Goal: Information Seeking & Learning: Understand process/instructions

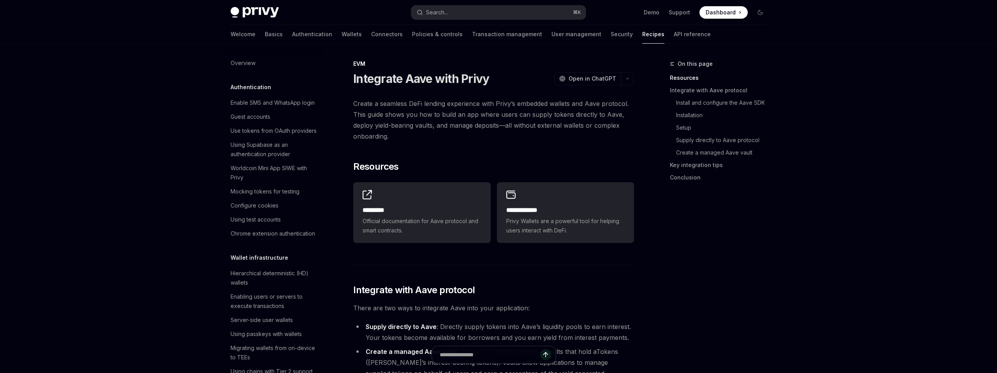
scroll to position [1013, 0]
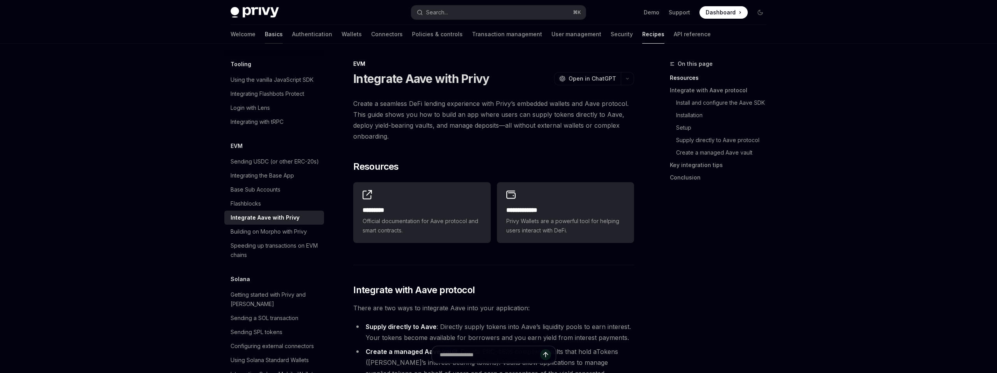
click at [265, 33] on link "Basics" at bounding box center [274, 34] width 18 height 19
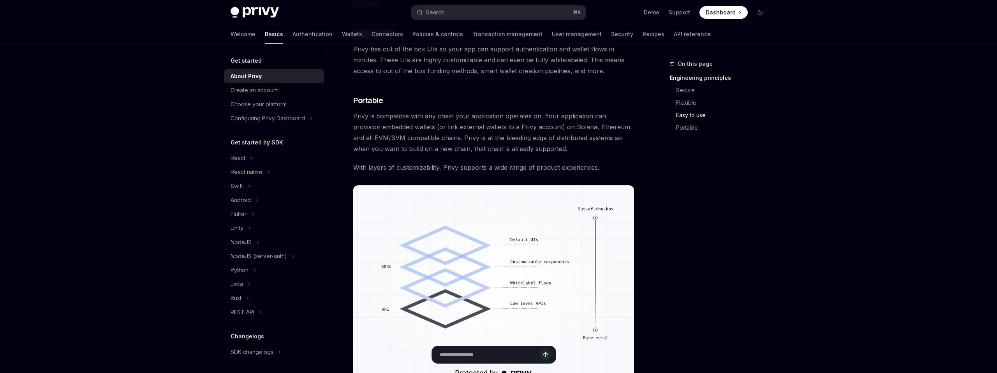
scroll to position [518, 0]
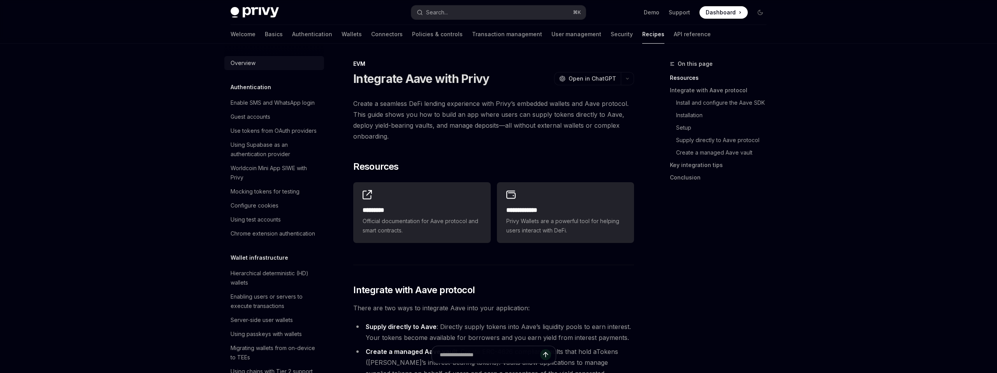
click at [240, 61] on div "Overview" at bounding box center [242, 62] width 25 height 9
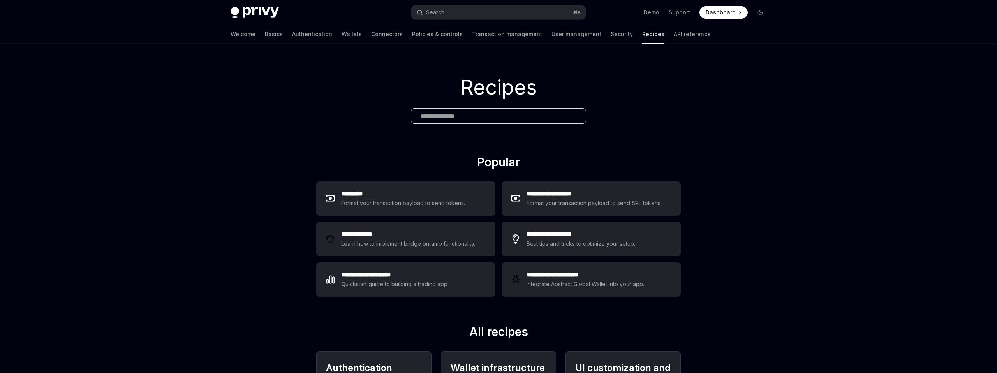
click at [228, 30] on div "Welcome Basics Authentication Wallets Connectors Policies & controls Transactio…" at bounding box center [498, 34] width 573 height 19
click at [265, 33] on link "Basics" at bounding box center [274, 34] width 18 height 19
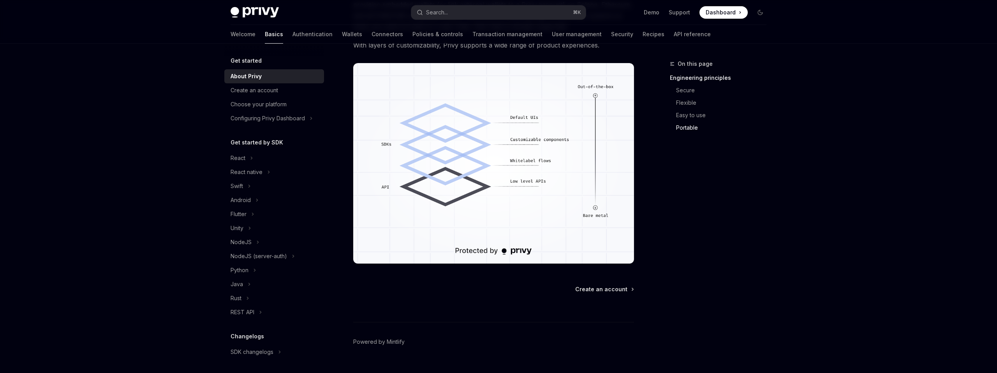
scroll to position [639, 0]
click at [601, 291] on span "Create an account" at bounding box center [601, 290] width 52 height 8
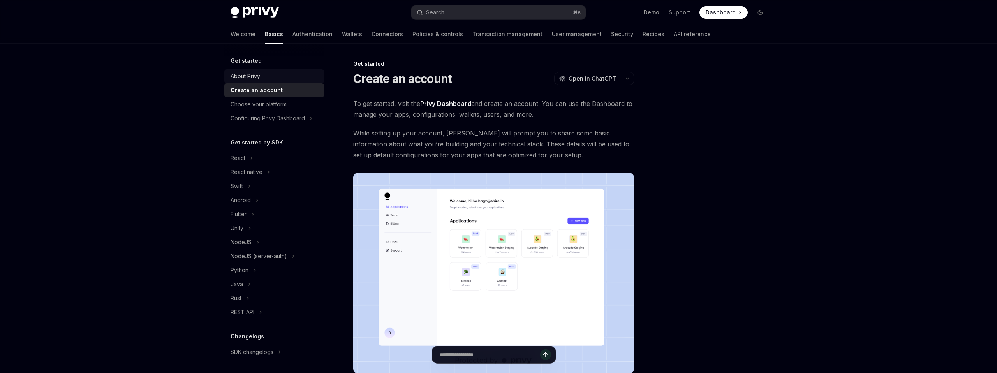
click at [278, 78] on div "About Privy" at bounding box center [274, 76] width 89 height 9
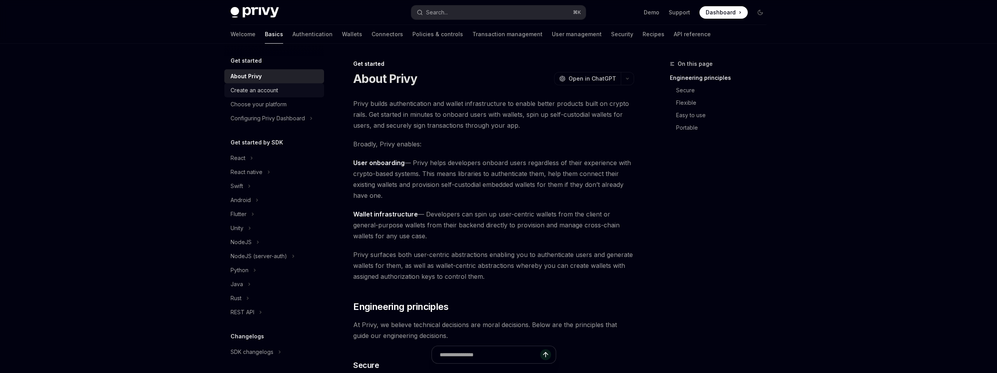
click at [281, 90] on div "Create an account" at bounding box center [274, 90] width 89 height 9
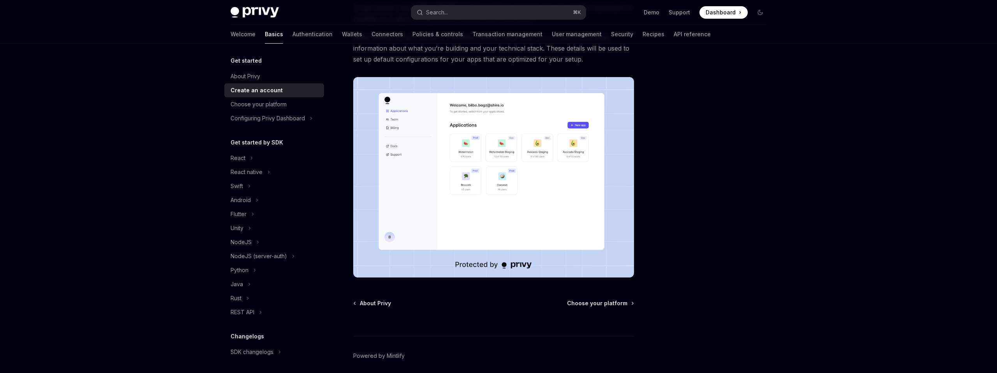
scroll to position [95, 0]
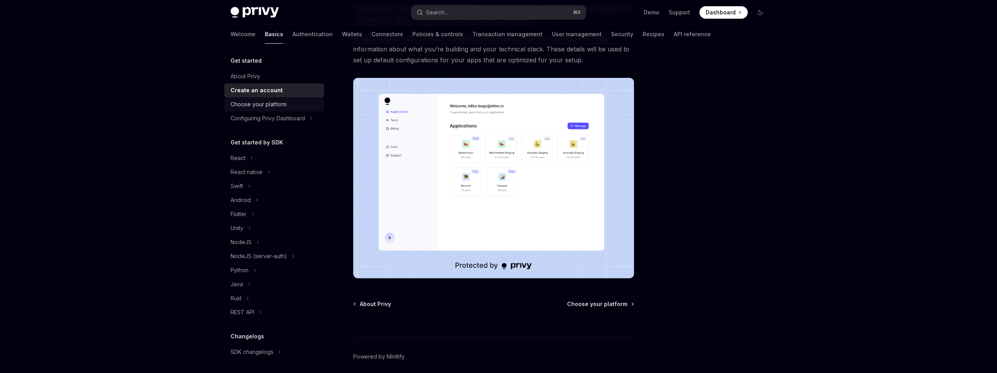
click at [289, 102] on div "Choose your platform" at bounding box center [274, 104] width 89 height 9
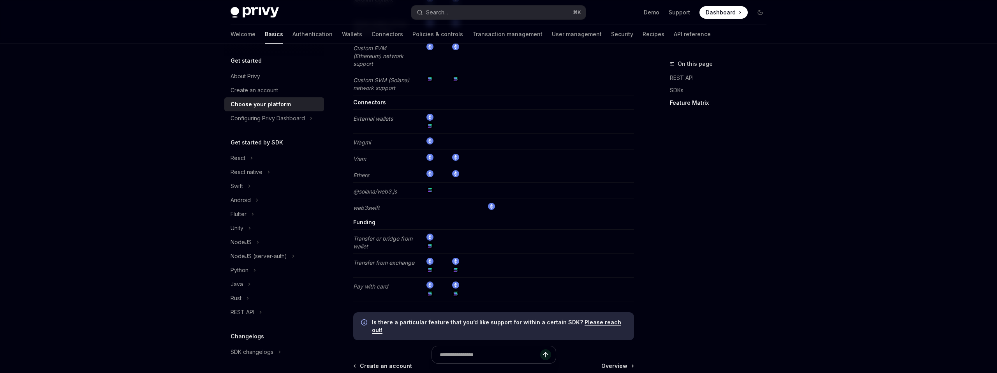
scroll to position [1424, 0]
click at [617, 352] on div at bounding box center [493, 358] width 281 height 29
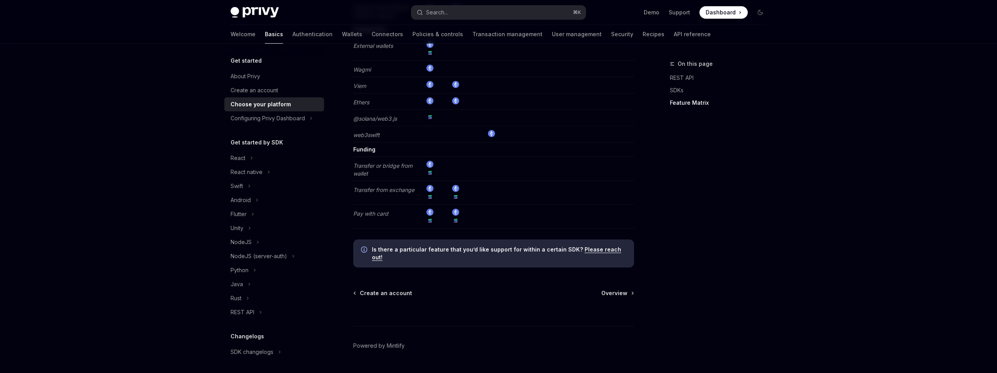
scroll to position [1498, 0]
click at [613, 289] on span "Overview" at bounding box center [614, 293] width 26 height 8
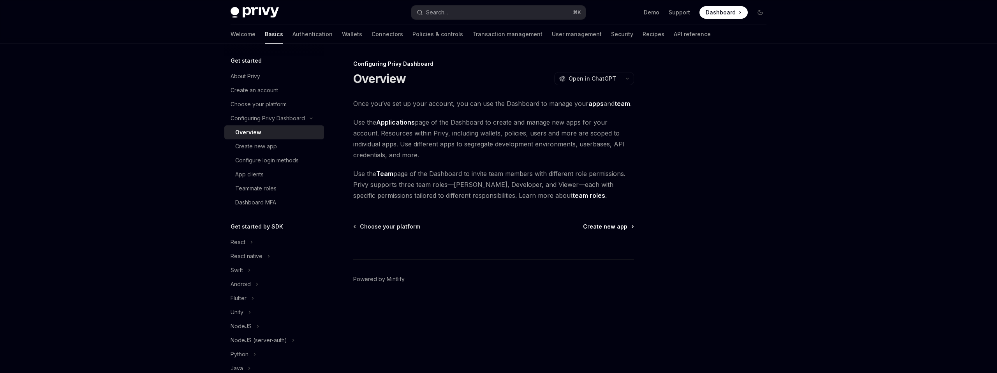
click at [603, 227] on span "Create new app" at bounding box center [605, 227] width 44 height 8
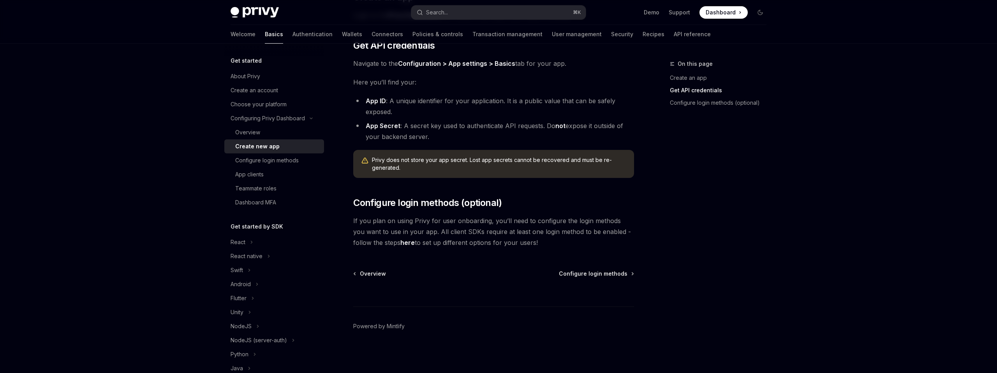
scroll to position [182, 0]
click at [400, 244] on link "here" at bounding box center [407, 244] width 14 height 8
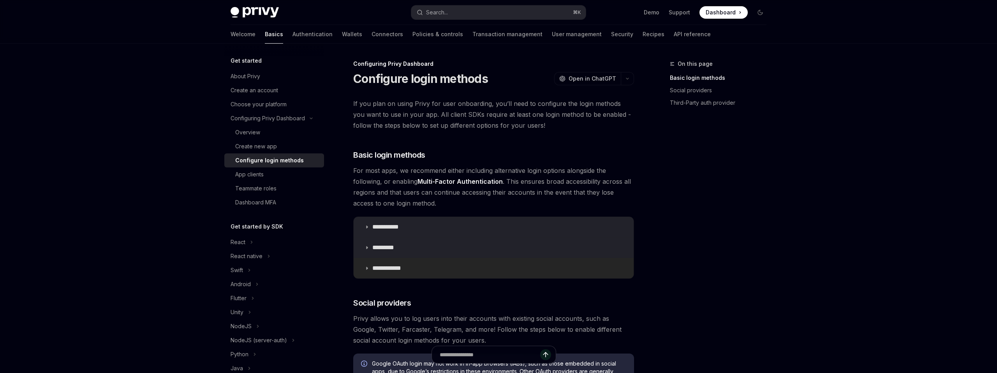
click at [403, 268] on p "**********" at bounding box center [389, 268] width 35 height 8
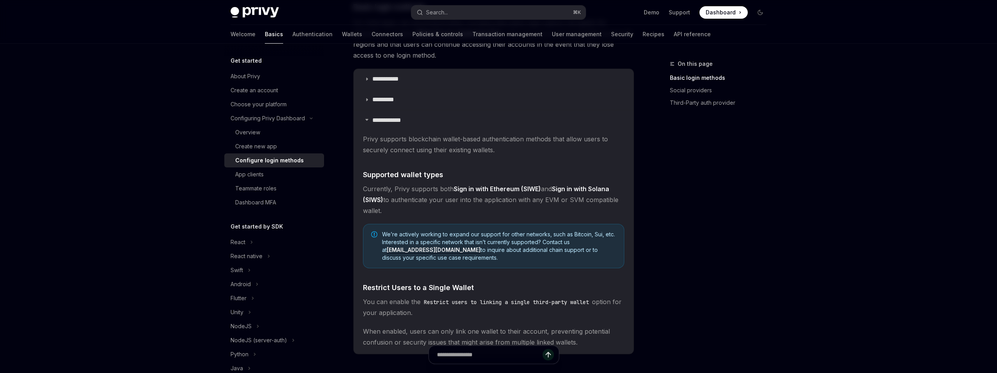
scroll to position [146, 0]
click at [362, 102] on summary "*********" at bounding box center [493, 101] width 280 height 20
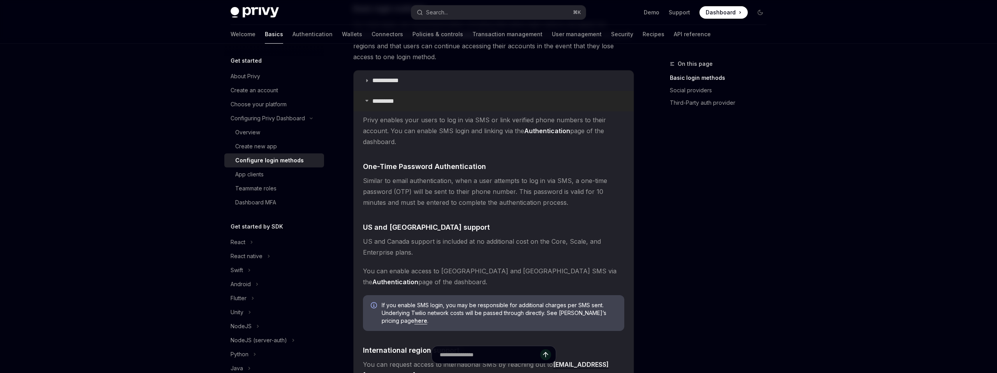
click at [365, 102] on icon at bounding box center [366, 100] width 5 height 5
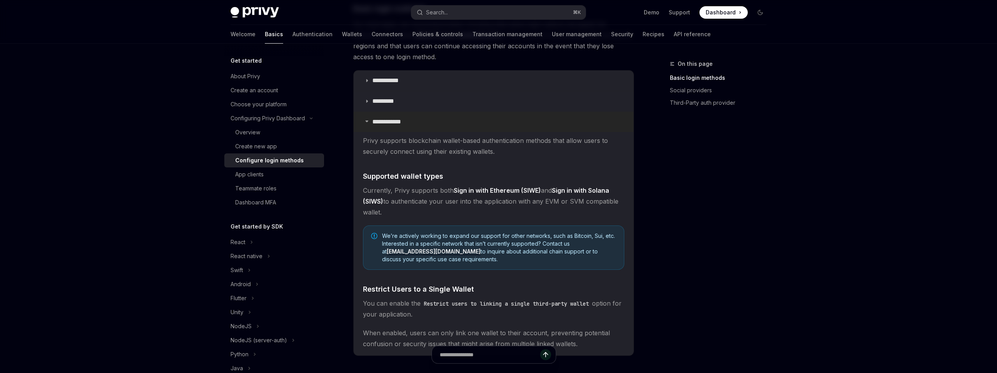
click at [368, 120] on icon at bounding box center [366, 121] width 5 height 5
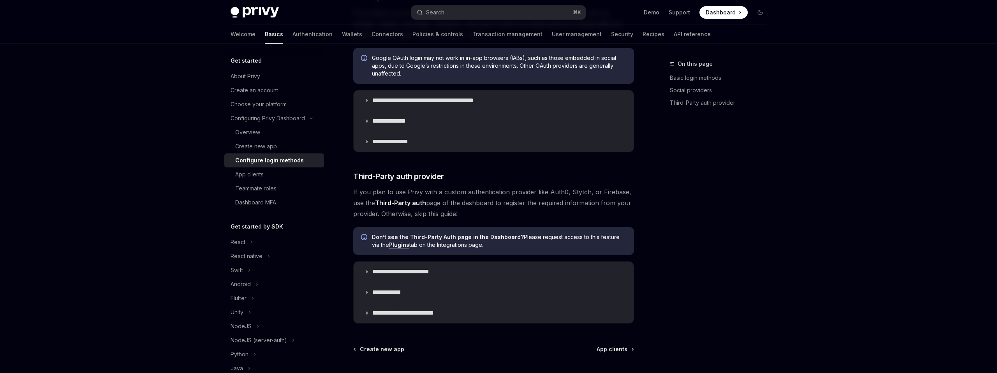
scroll to position [382, 0]
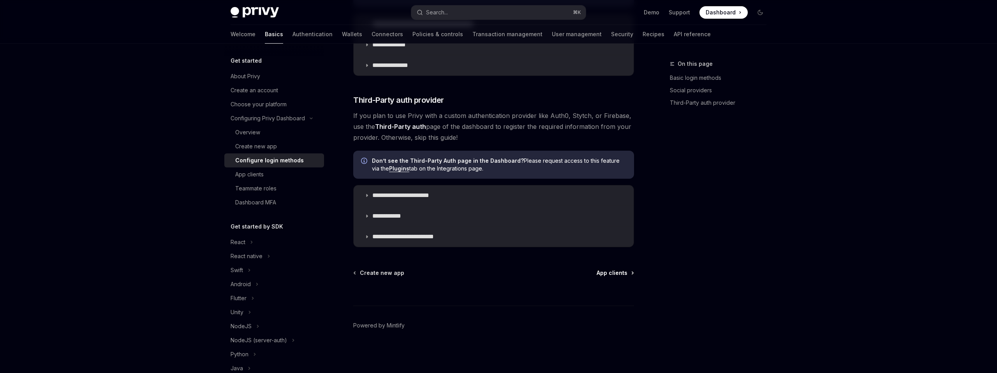
click at [604, 273] on span "App clients" at bounding box center [611, 273] width 31 height 8
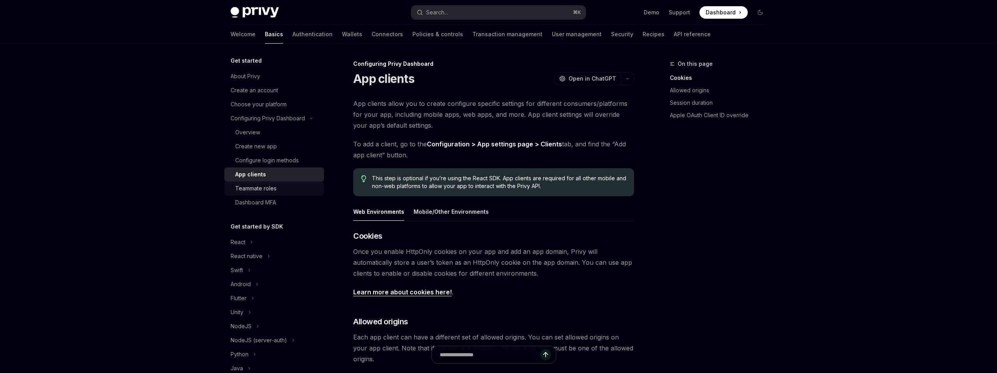
click at [269, 192] on div "Teammate roles" at bounding box center [255, 188] width 41 height 9
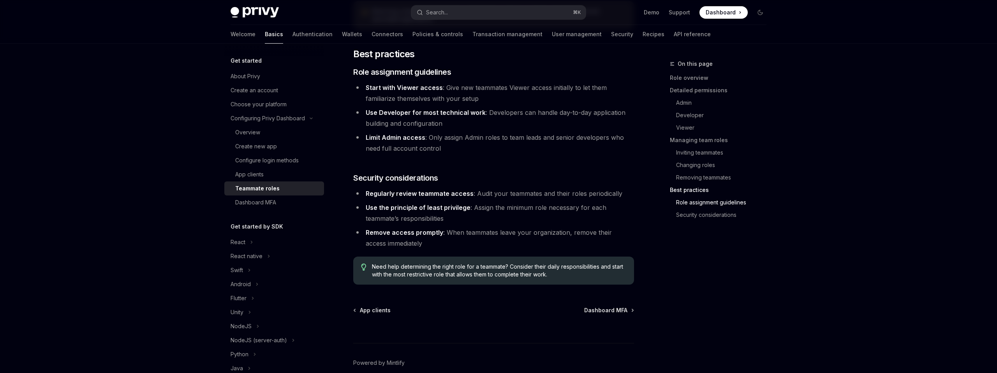
scroll to position [1351, 0]
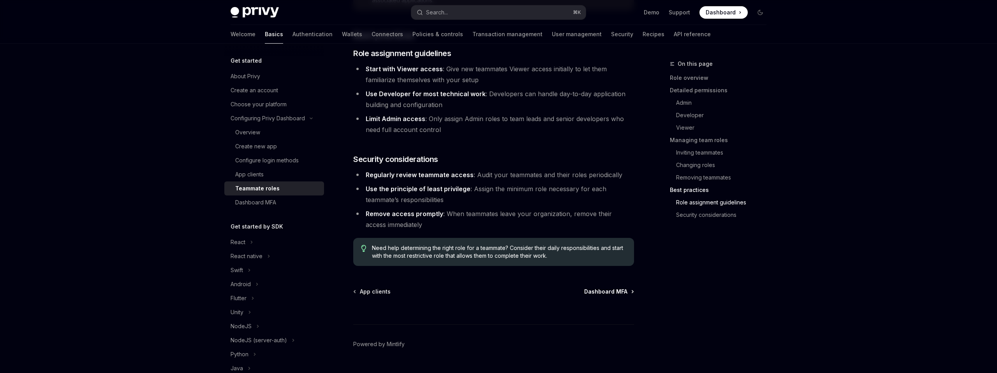
click at [598, 288] on span "Dashboard MFA" at bounding box center [605, 292] width 43 height 8
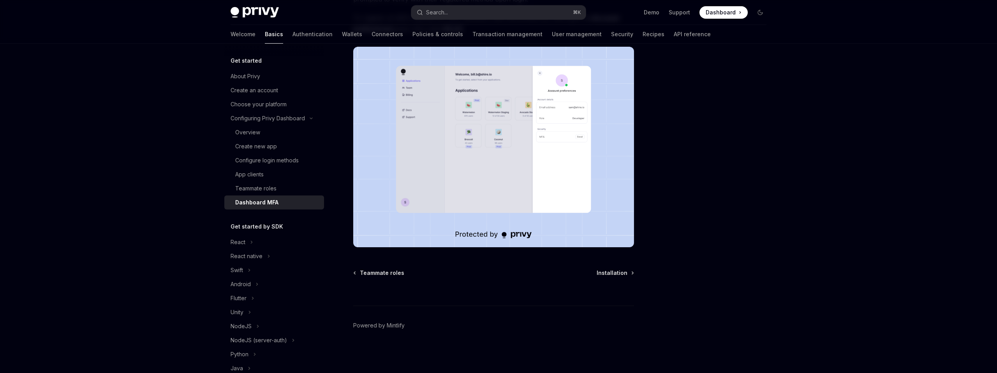
scroll to position [86, 0]
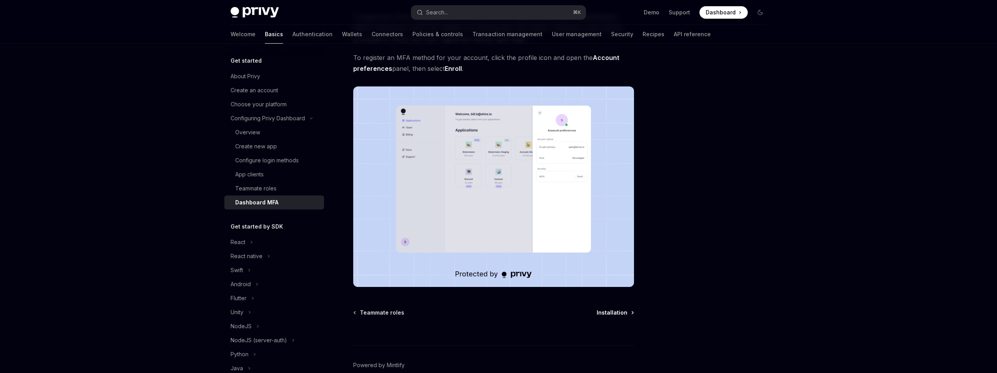
click at [613, 313] on span "Installation" at bounding box center [611, 313] width 31 height 8
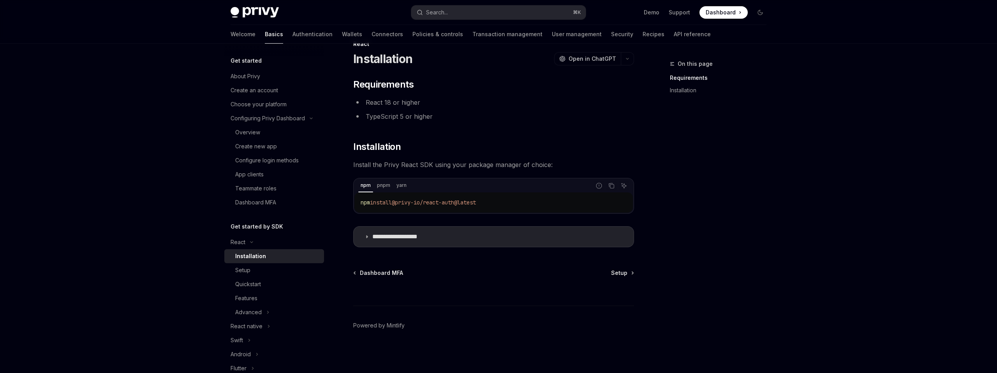
scroll to position [20, 0]
click at [247, 241] on icon "Toggle React section" at bounding box center [251, 242] width 9 height 3
click at [251, 255] on div "React native" at bounding box center [246, 255] width 32 height 9
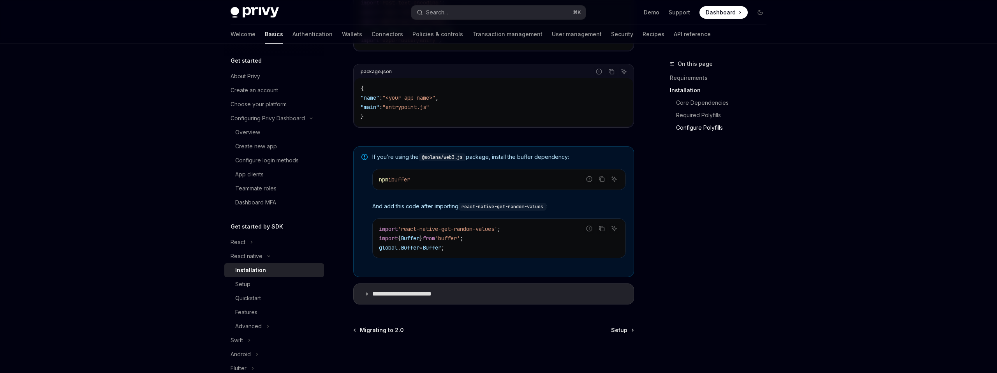
scroll to position [496, 0]
click at [364, 294] on icon at bounding box center [366, 292] width 5 height 5
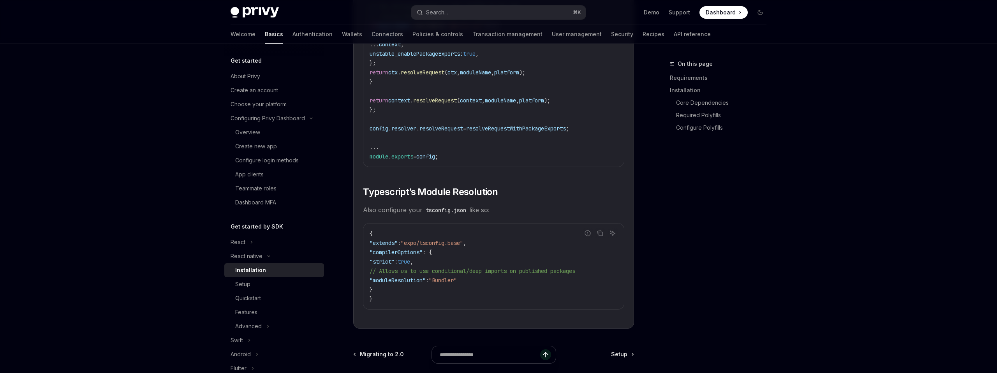
scroll to position [1389, 0]
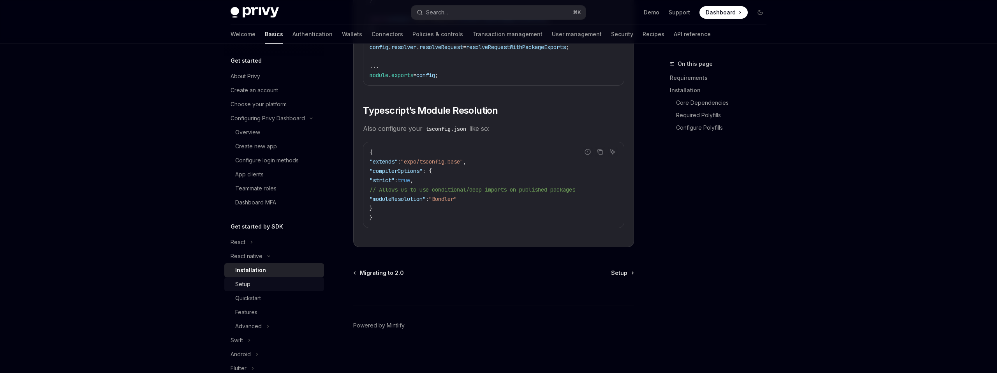
click at [276, 280] on div "Setup" at bounding box center [277, 284] width 84 height 9
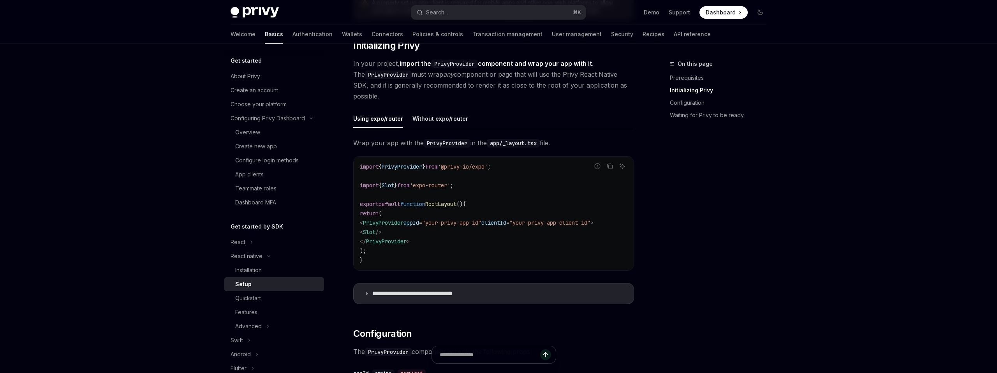
scroll to position [153, 0]
click at [436, 118] on div "Without expo/router" at bounding box center [440, 119] width 56 height 18
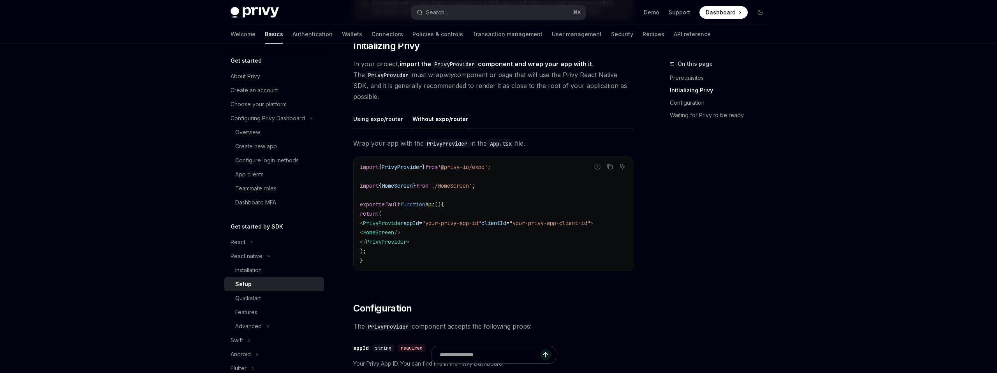
click at [387, 122] on div "Using expo/router" at bounding box center [378, 119] width 50 height 18
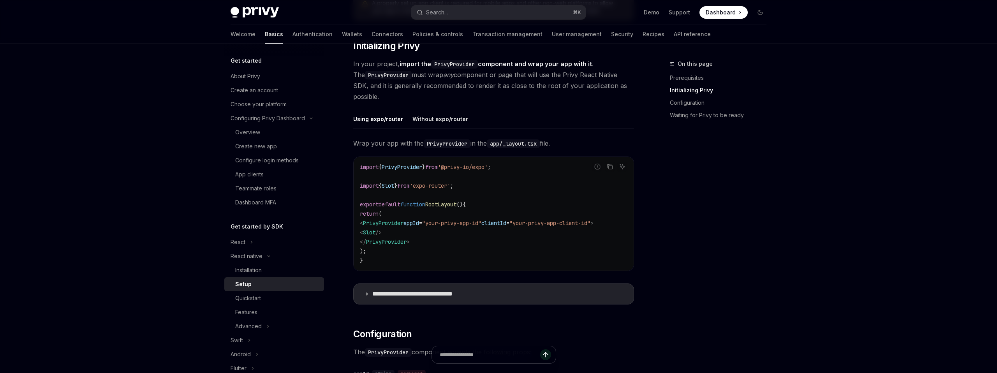
click at [423, 115] on div "Without expo/router" at bounding box center [440, 119] width 56 height 18
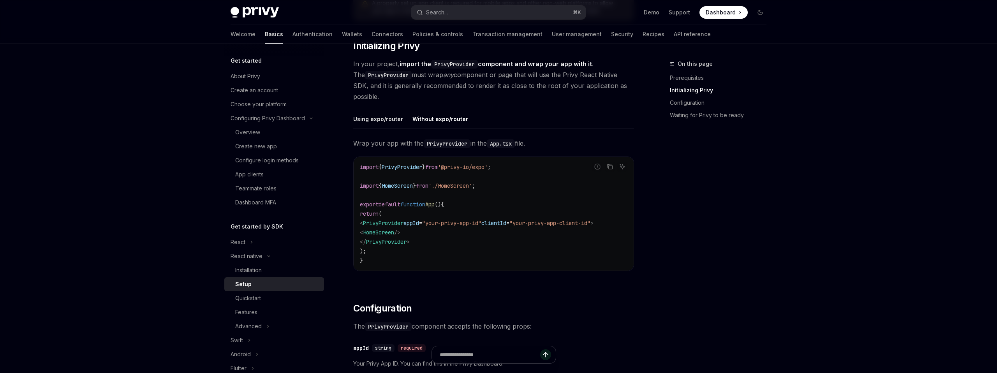
click at [370, 122] on div "Using expo/router" at bounding box center [378, 119] width 50 height 18
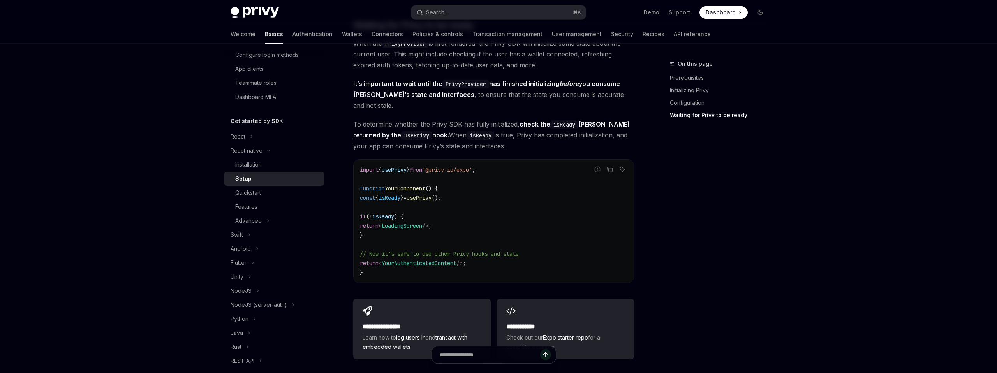
scroll to position [678, 0]
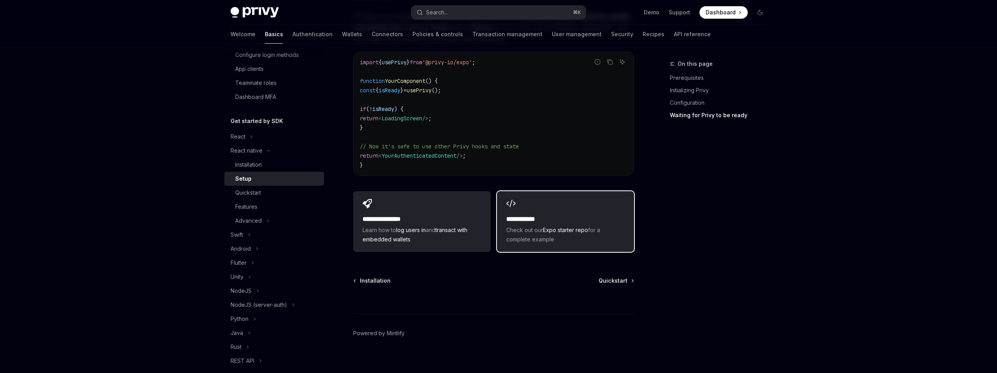
click at [539, 202] on div "**********" at bounding box center [565, 221] width 137 height 61
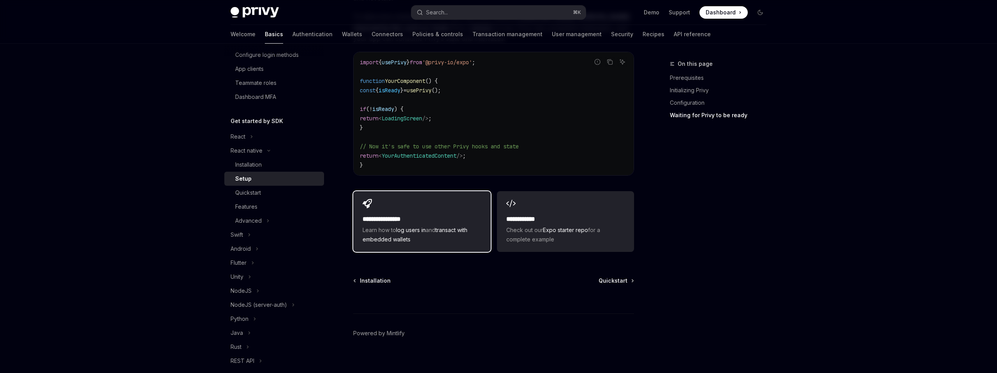
click at [425, 192] on div "**********" at bounding box center [421, 221] width 137 height 61
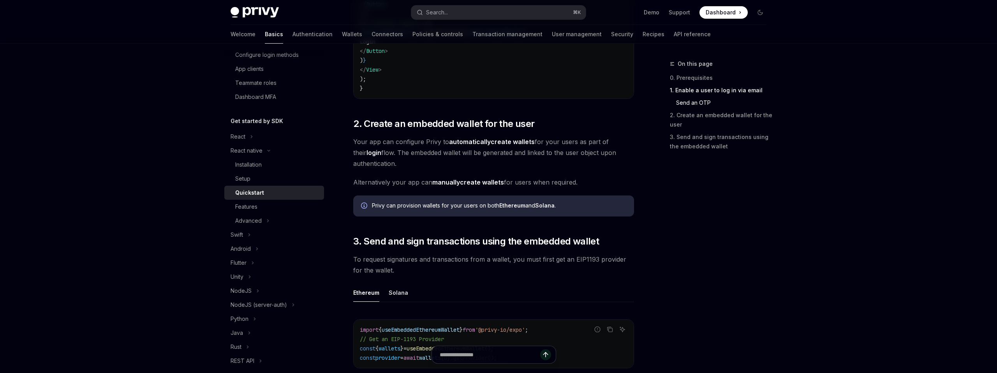
scroll to position [688, 0]
click at [466, 182] on link "manually create wallets" at bounding box center [468, 182] width 72 height 8
type textarea "*"
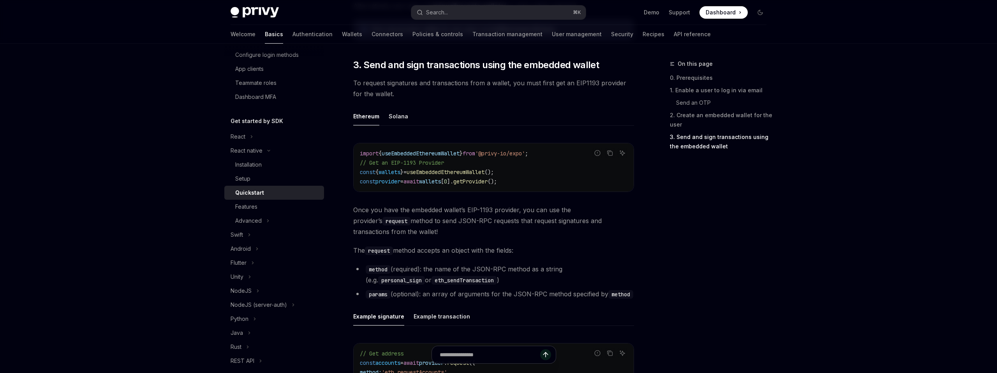
scroll to position [869, 0]
